Goal: Transaction & Acquisition: Purchase product/service

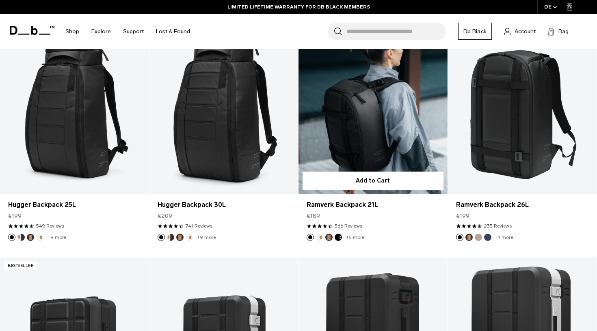
scroll to position [176, 0]
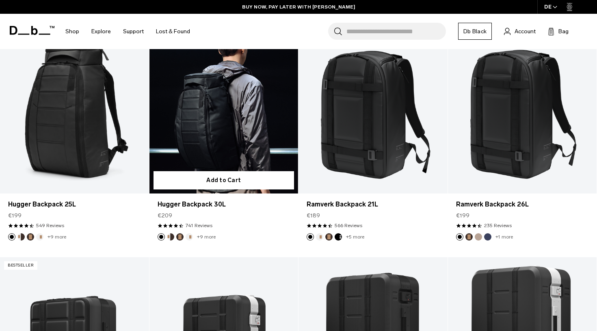
click at [213, 132] on link "Hugger Backpack 30L" at bounding box center [223, 110] width 149 height 165
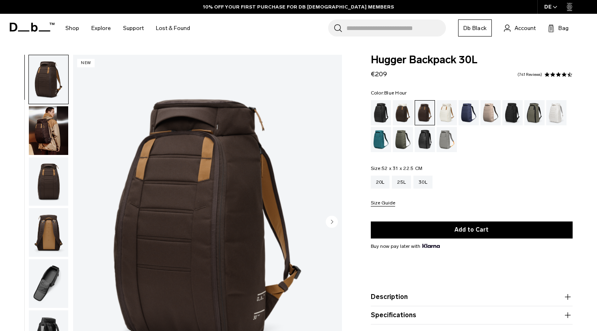
click at [467, 117] on div "Blue Hour" at bounding box center [468, 112] width 21 height 25
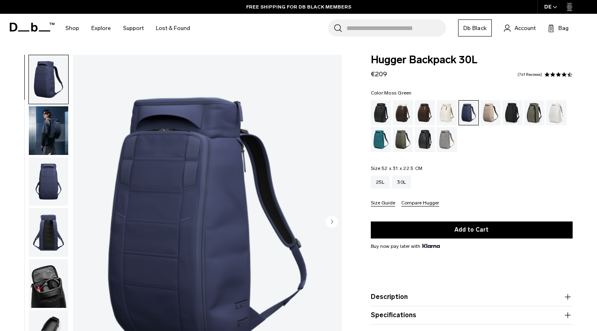
click at [404, 139] on div "Moss Green" at bounding box center [403, 139] width 21 height 25
